Goal: Check status

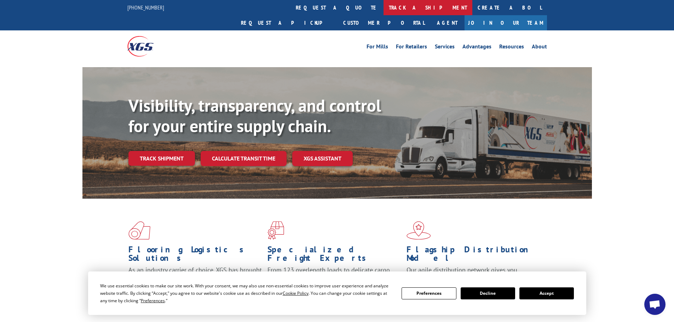
click at [383, 6] on link "track a shipment" at bounding box center [427, 7] width 89 height 15
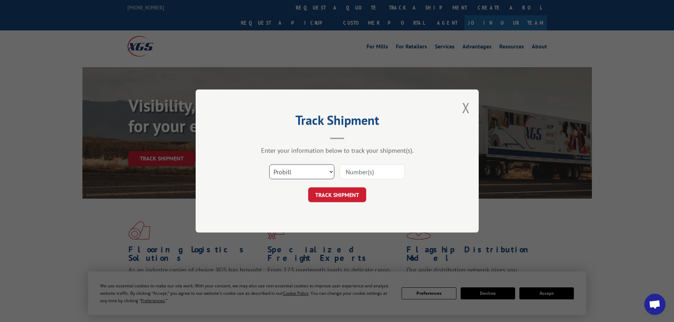
click at [283, 171] on select "Select category... Probill BOL PO" at bounding box center [301, 171] width 65 height 15
select select "bol"
click at [269, 164] on select "Select category... Probill BOL PO" at bounding box center [301, 171] width 65 height 15
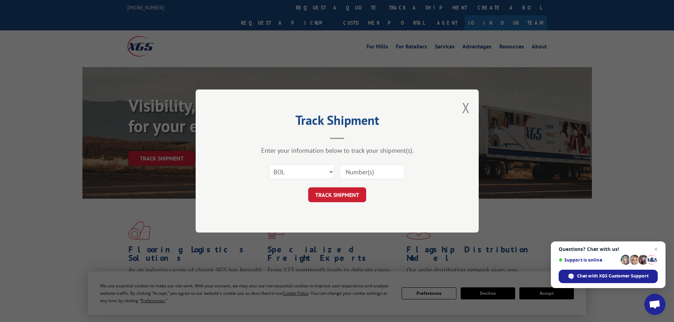
click at [351, 174] on input at bounding box center [371, 171] width 65 height 15
paste input "6021205"
type input "6021205"
click at [352, 196] on button "TRACK SHIPMENT" at bounding box center [337, 194] width 58 height 15
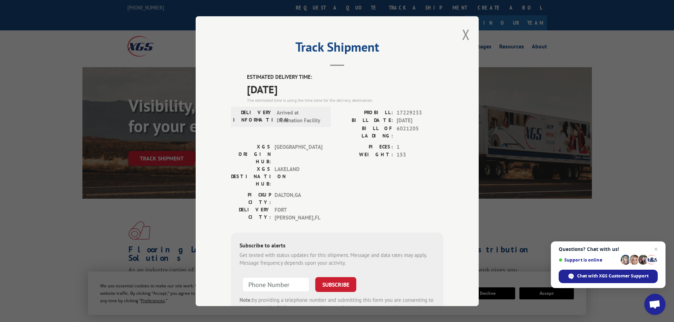
drag, startPoint x: 305, startPoint y: 88, endPoint x: 240, endPoint y: 72, distance: 67.1
click at [240, 72] on div "Track Shipment ESTIMATED DELIVERY TIME: [DATE] The estimated time is using the …" at bounding box center [337, 161] width 283 height 290
copy div "ESTIMATED DELIVERY TIME: [DATE]"
click at [462, 36] on button "Close modal" at bounding box center [466, 34] width 8 height 19
